Goal: Task Accomplishment & Management: Use online tool/utility

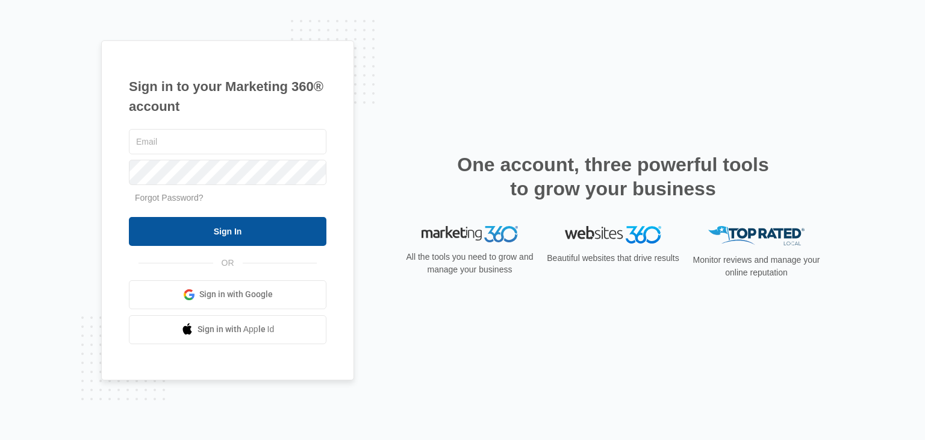
type input "[PERSON_NAME][EMAIL_ADDRESS][DOMAIN_NAME]"
click at [261, 217] on input "Sign In" at bounding box center [228, 231] width 198 height 29
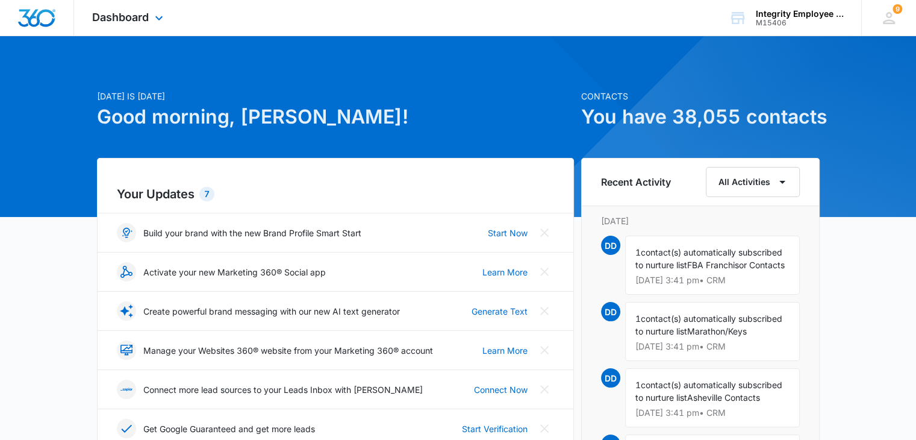
click at [170, 16] on div "Dashboard Apps Reputation Websites Forms CRM Email Social Shop Payments POS Con…" at bounding box center [129, 18] width 110 height 36
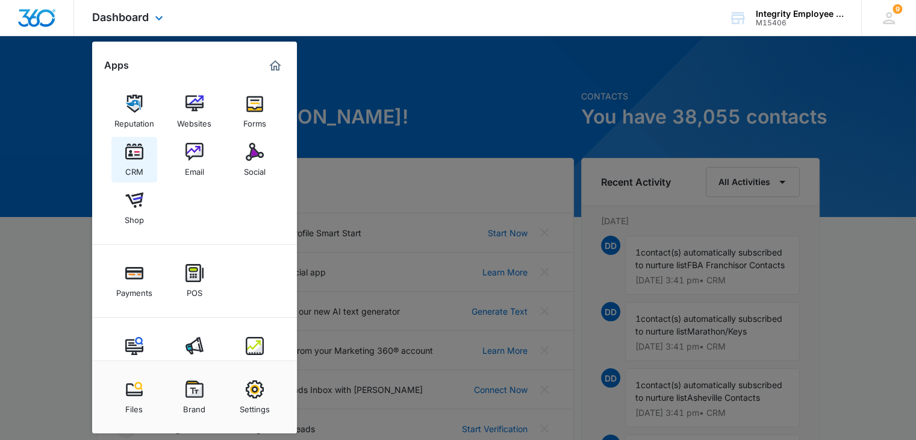
click at [137, 167] on div "CRM" at bounding box center [134, 169] width 18 height 16
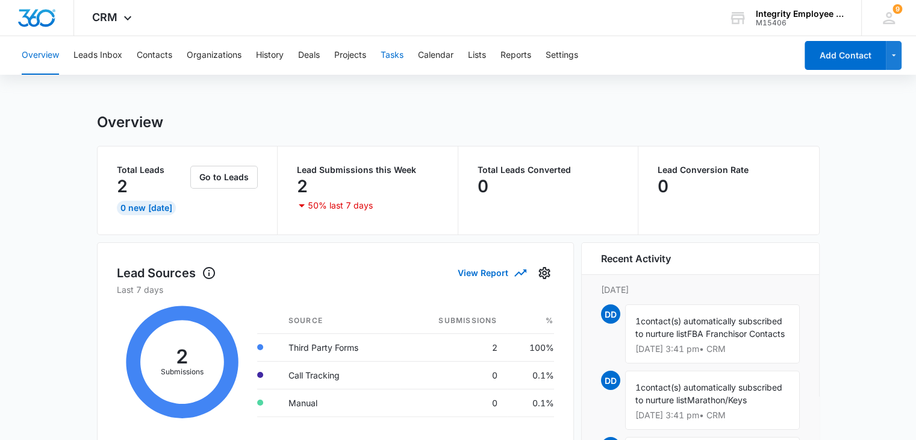
click at [398, 55] on button "Tasks" at bounding box center [392, 55] width 23 height 39
